Goal: Task Accomplishment & Management: Use online tool/utility

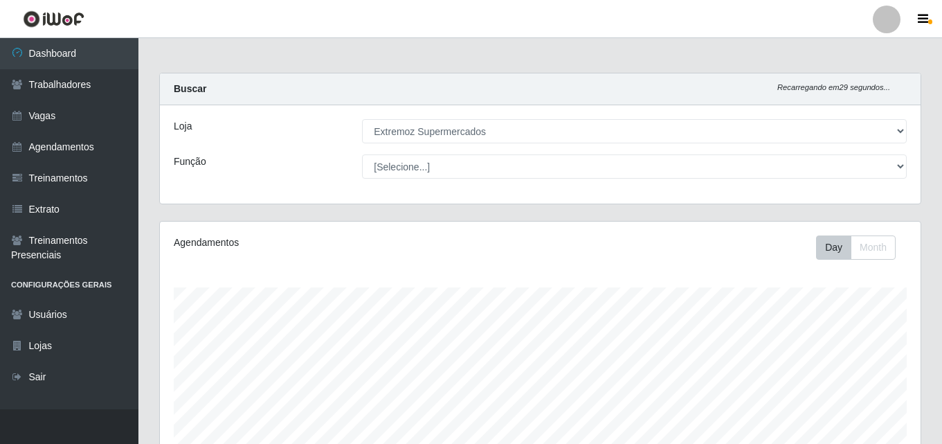
select select "519"
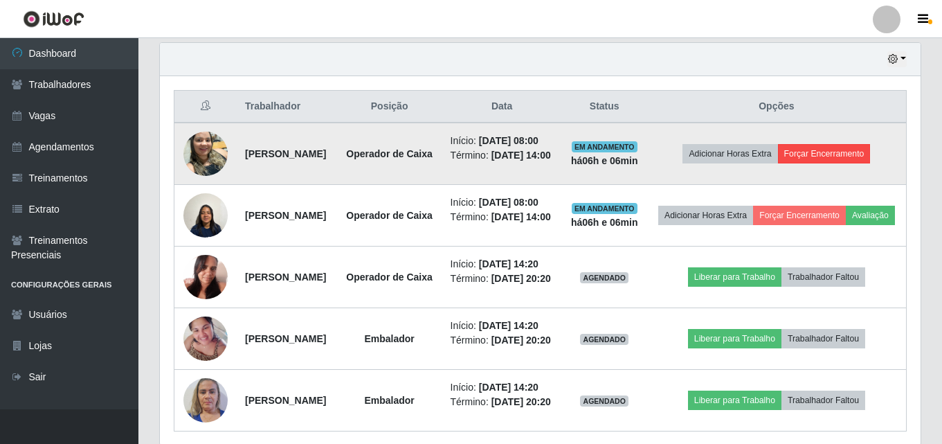
scroll to position [385, 0]
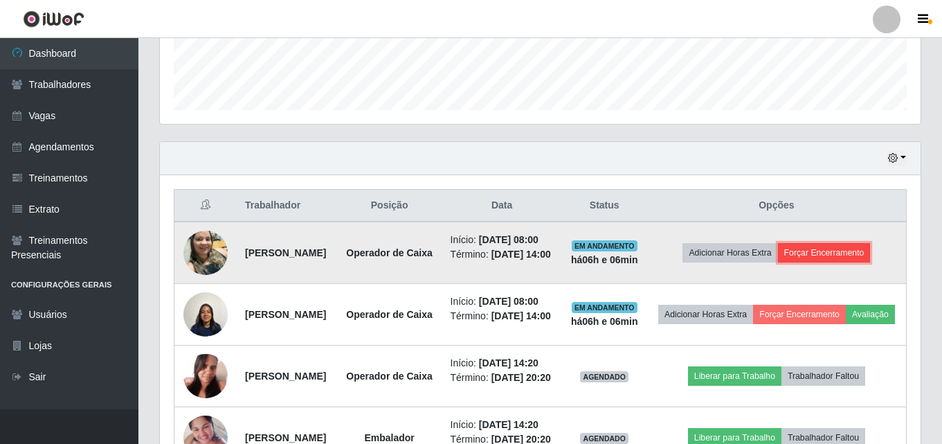
click at [849, 262] on button "Forçar Encerramento" at bounding box center [824, 252] width 93 height 19
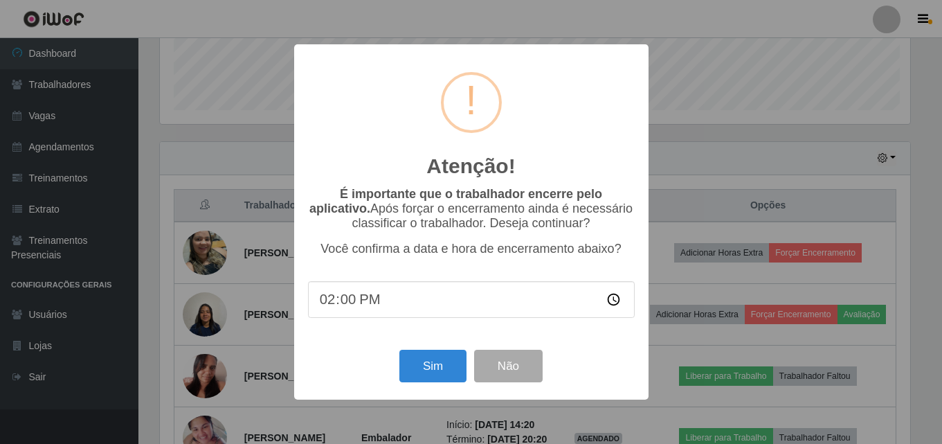
scroll to position [287, 754]
click at [437, 372] on button "Sim" at bounding box center [434, 366] width 67 height 33
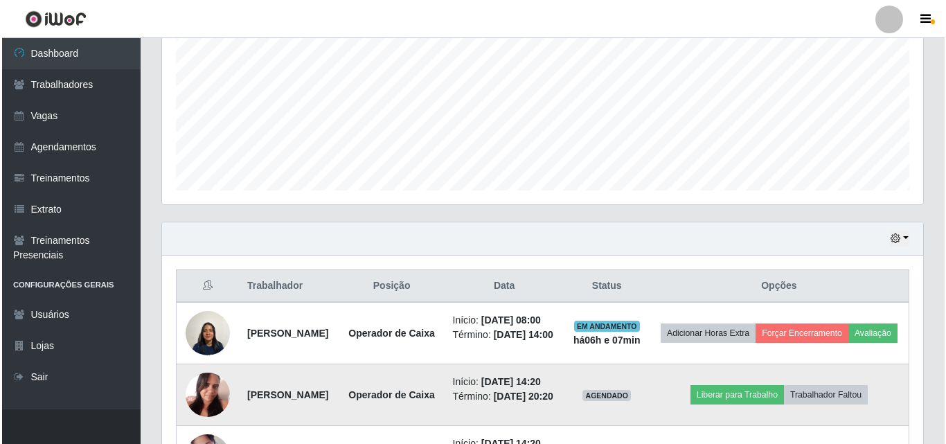
scroll to position [437, 0]
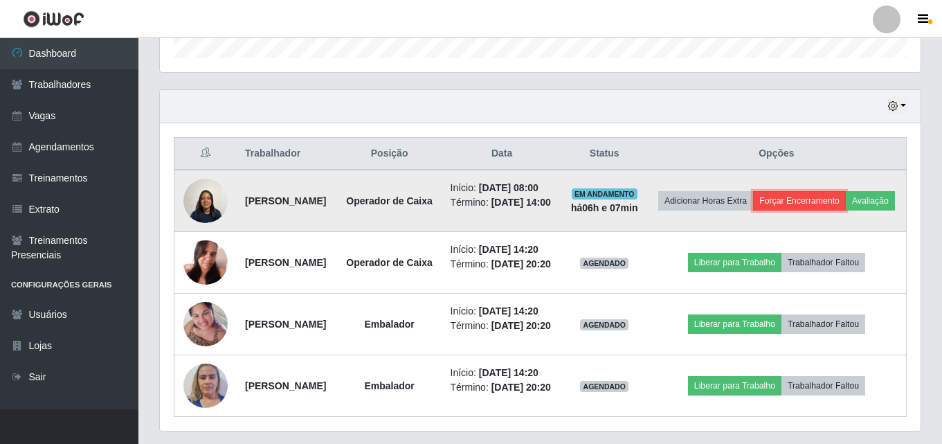
click at [834, 200] on button "Forçar Encerramento" at bounding box center [799, 200] width 93 height 19
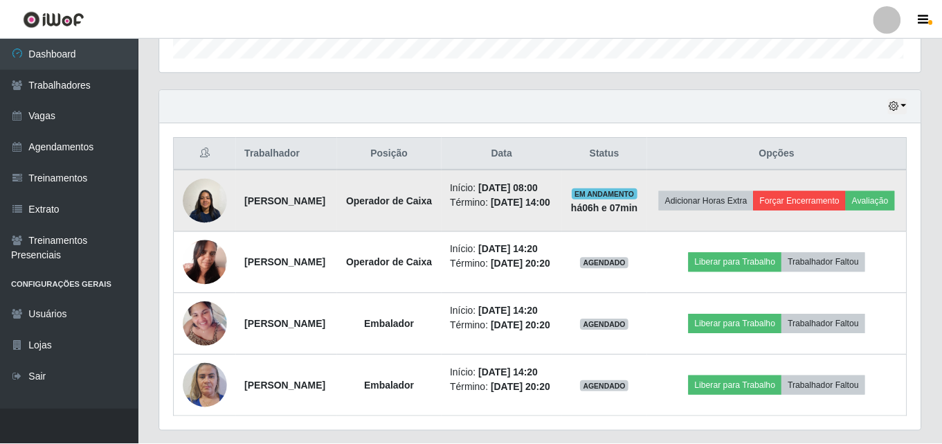
scroll to position [287, 754]
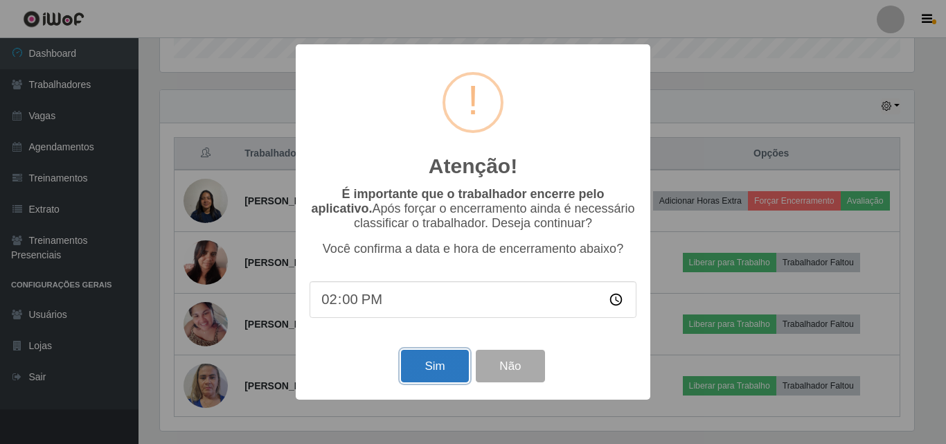
click at [419, 375] on button "Sim" at bounding box center [434, 366] width 67 height 33
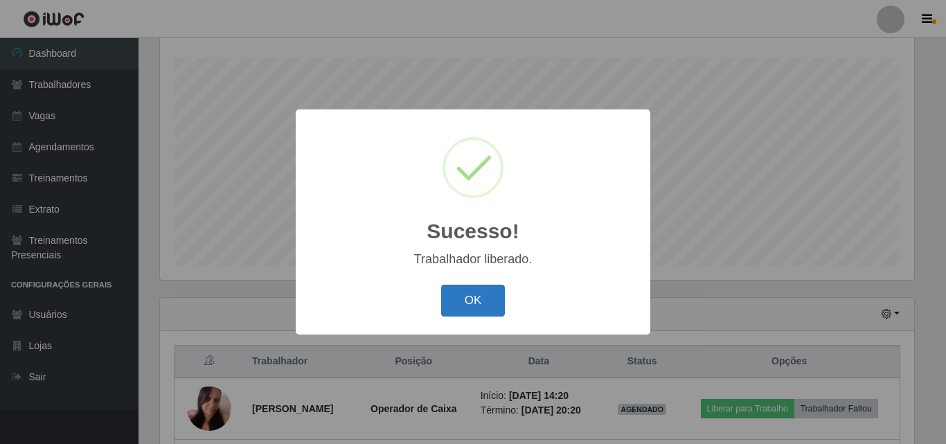
click at [463, 292] on button "OK" at bounding box center [473, 301] width 64 height 33
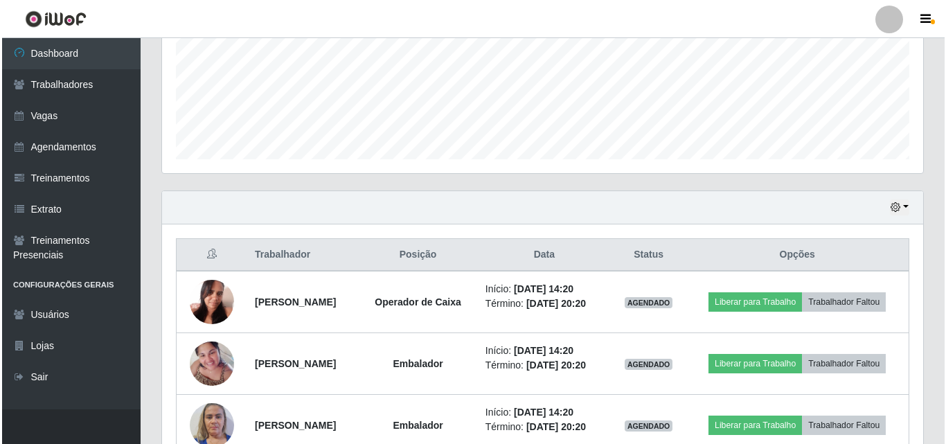
scroll to position [445, 0]
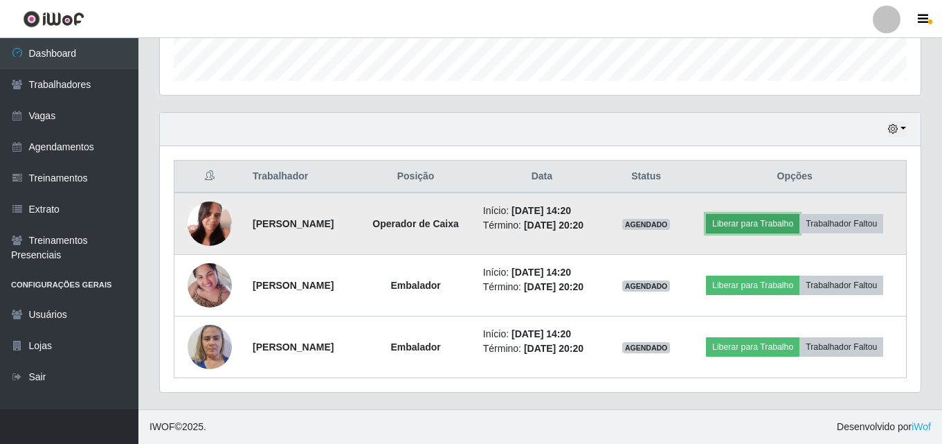
click at [787, 214] on button "Liberar para Trabalho" at bounding box center [752, 223] width 93 height 19
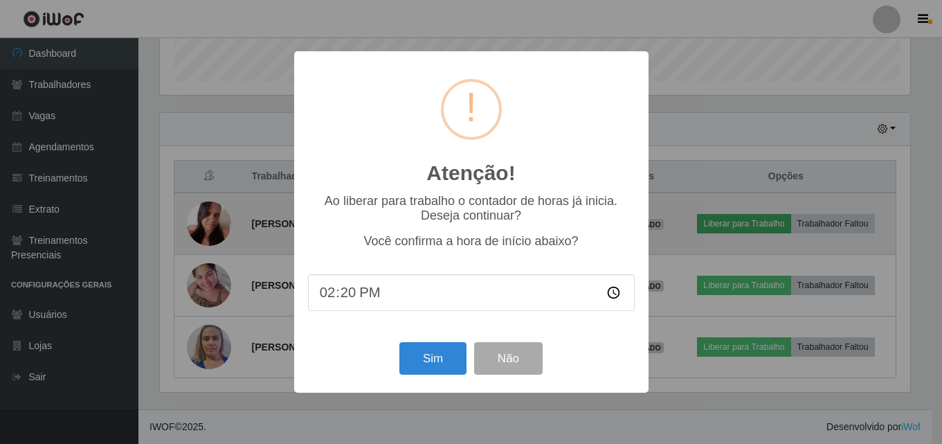
scroll to position [287, 754]
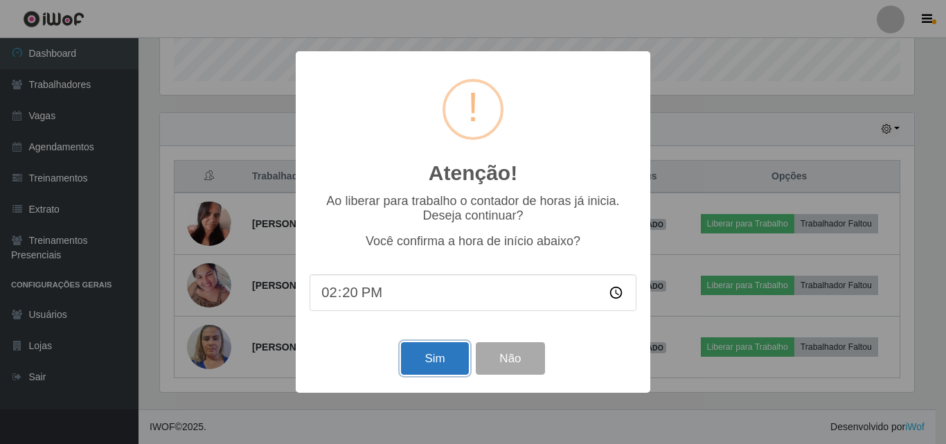
click at [417, 362] on button "Sim" at bounding box center [434, 358] width 67 height 33
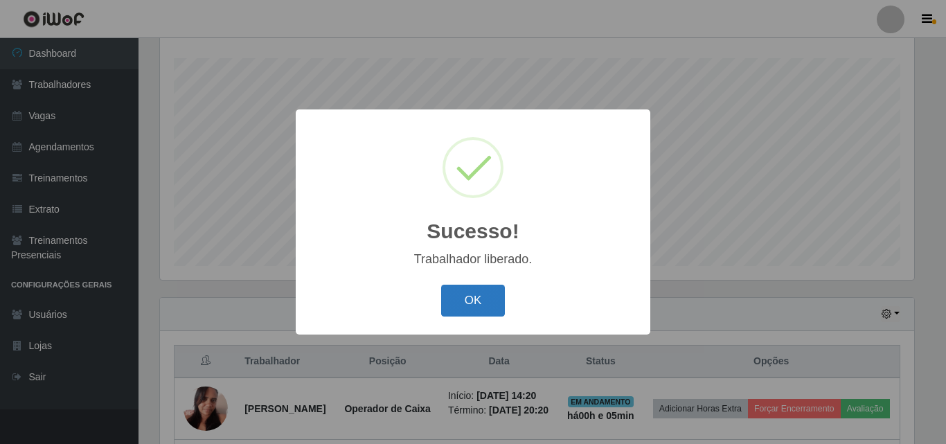
click at [471, 298] on button "OK" at bounding box center [473, 301] width 64 height 33
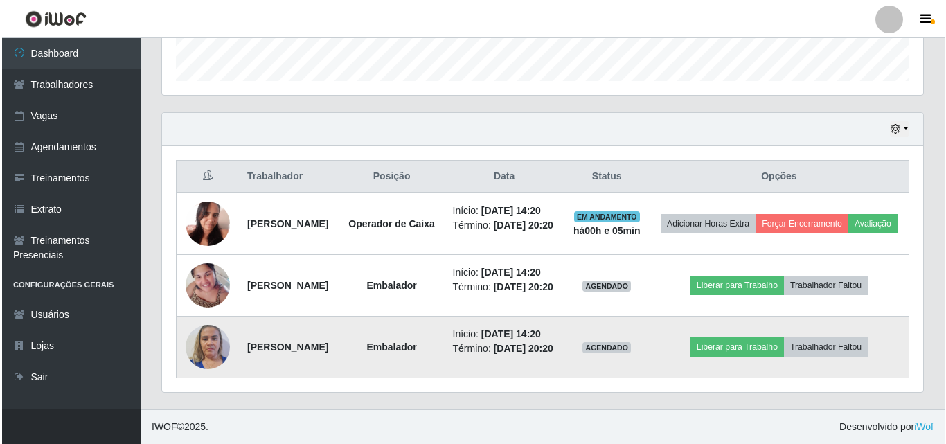
scroll to position [489, 0]
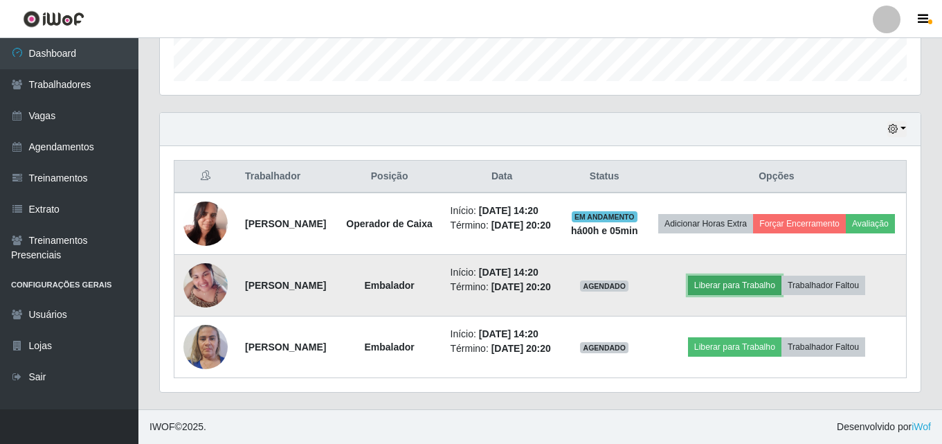
click at [754, 276] on button "Liberar para Trabalho" at bounding box center [734, 285] width 93 height 19
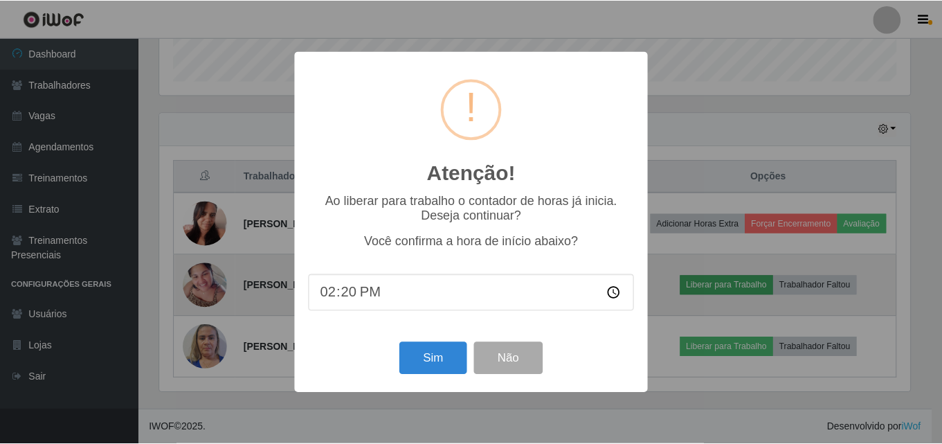
scroll to position [287, 754]
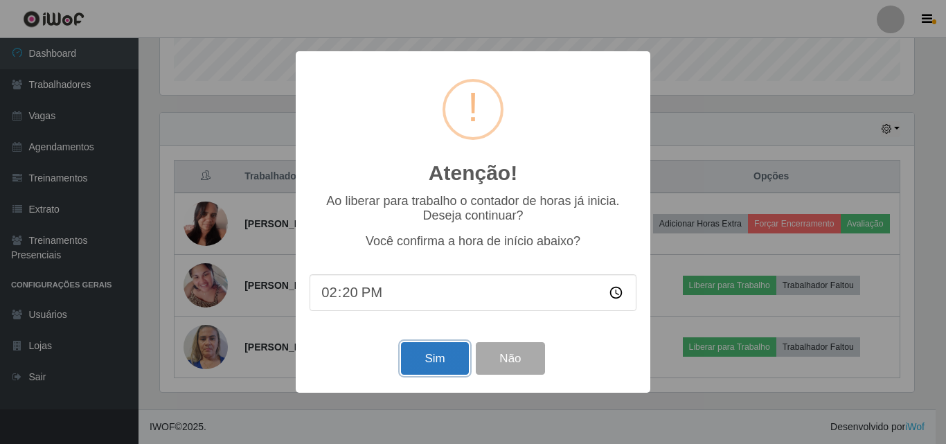
click at [444, 365] on button "Sim" at bounding box center [434, 358] width 67 height 33
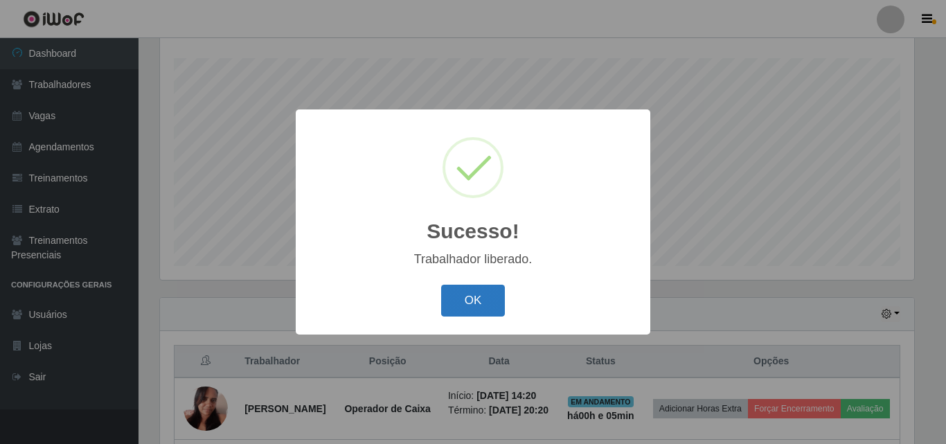
click at [478, 303] on button "OK" at bounding box center [473, 301] width 64 height 33
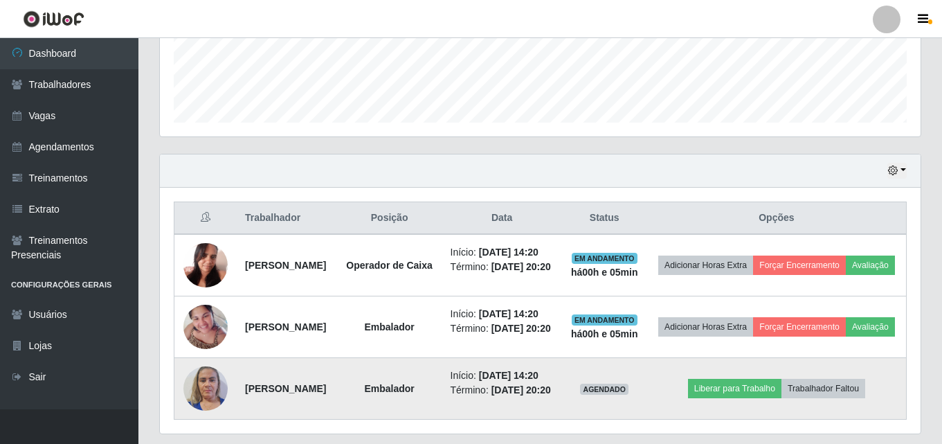
scroll to position [489, 0]
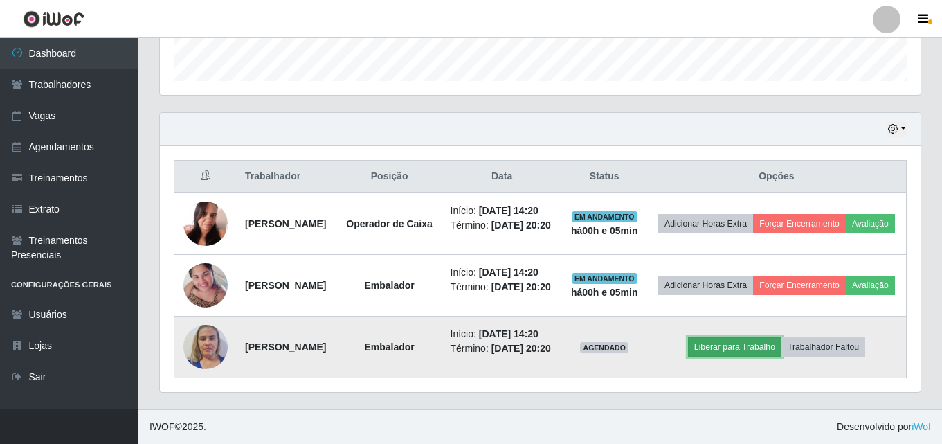
click at [741, 337] on button "Liberar para Trabalho" at bounding box center [734, 346] width 93 height 19
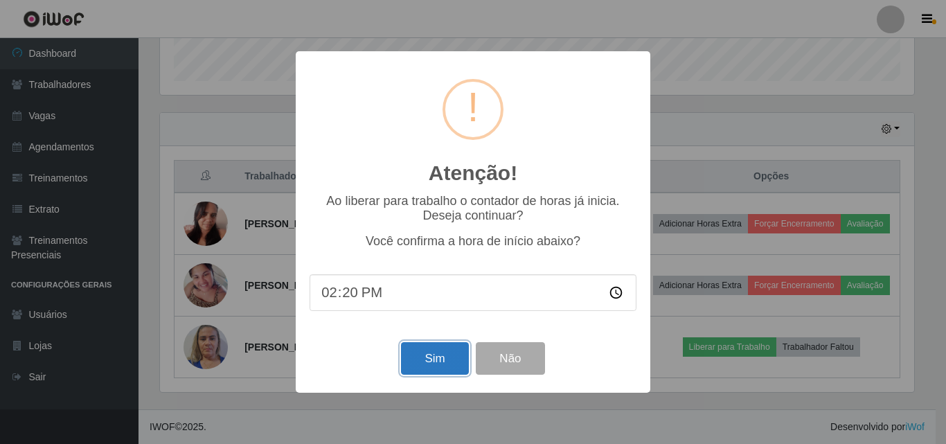
click at [424, 359] on button "Sim" at bounding box center [434, 358] width 67 height 33
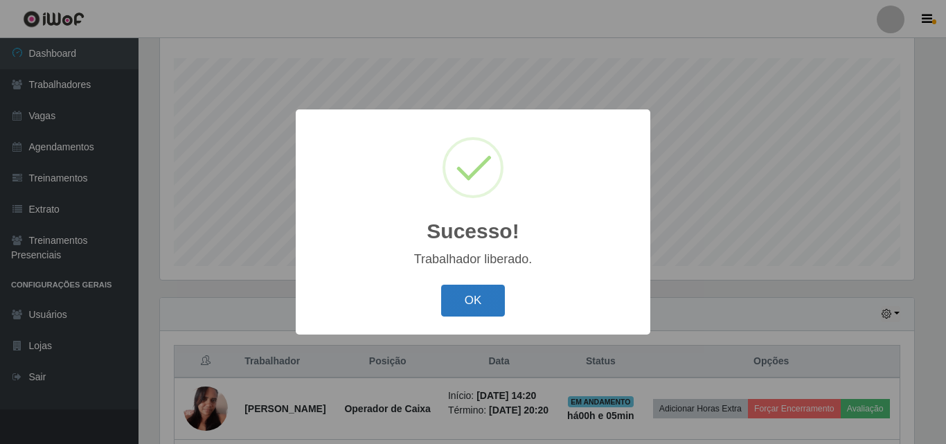
click at [471, 298] on button "OK" at bounding box center [473, 301] width 64 height 33
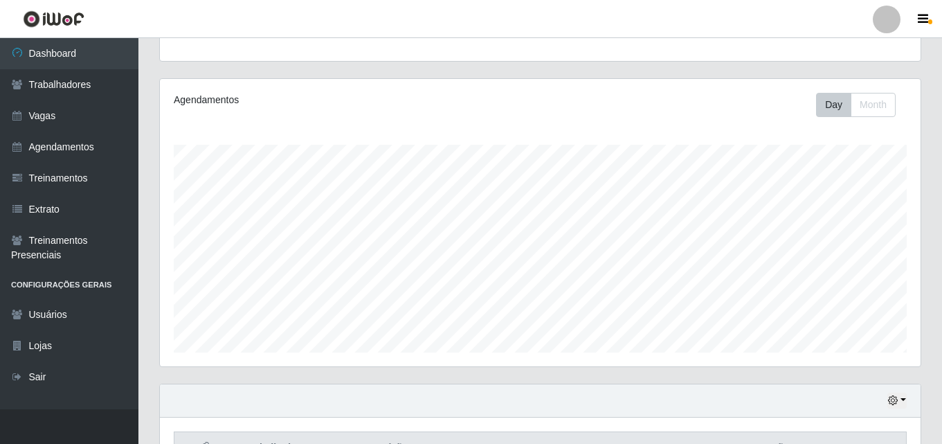
scroll to position [0, 0]
